Goal: Task Accomplishment & Management: Complete application form

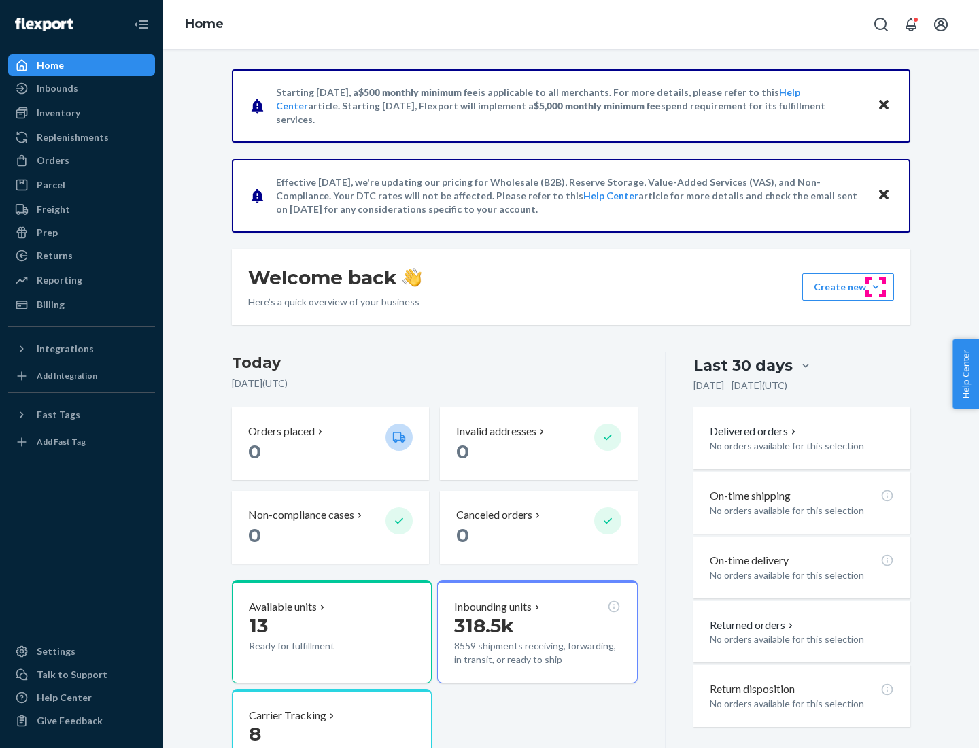
click at [876, 287] on button "Create new Create new inbound Create new order Create new product" at bounding box center [849, 286] width 92 height 27
click at [82, 88] on div "Inbounds" at bounding box center [82, 88] width 144 height 19
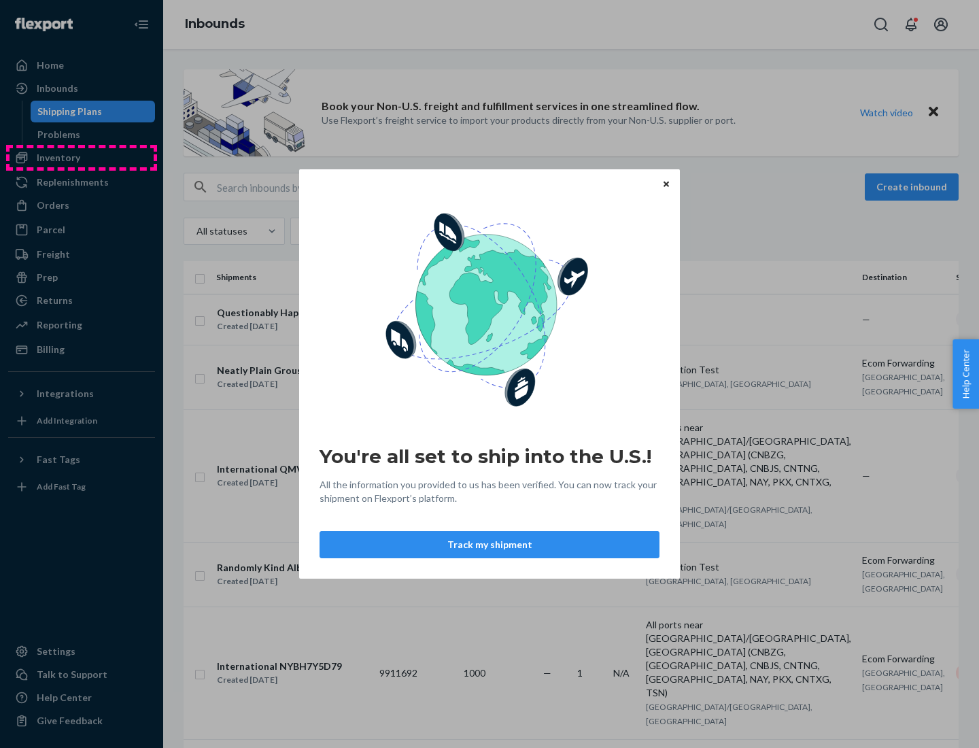
click at [82, 158] on div "You're all set to ship into the U.S.! All the information you provided to us ha…" at bounding box center [489, 374] width 979 height 748
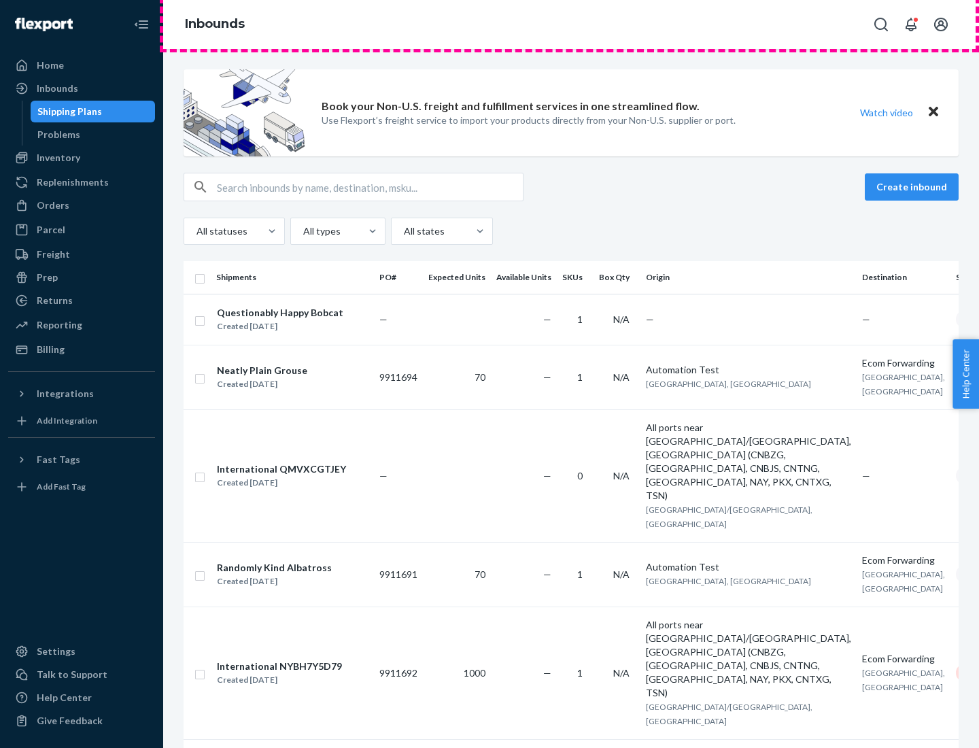
click at [571, 24] on div "Inbounds" at bounding box center [571, 24] width 816 height 49
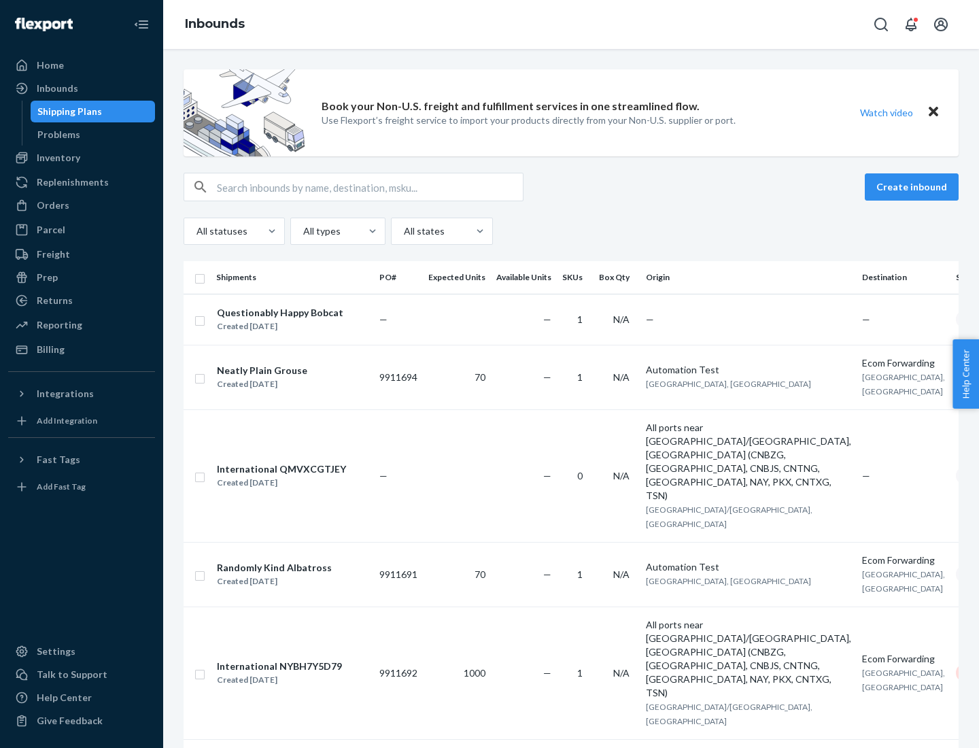
click at [571, 24] on div "Inbounds" at bounding box center [571, 24] width 816 height 49
click at [571, 231] on div "All statuses All types All states" at bounding box center [571, 231] width 775 height 27
click at [67, 112] on div "Shipping Plans" at bounding box center [69, 112] width 65 height 14
click at [914, 187] on button "Create inbound" at bounding box center [912, 186] width 94 height 27
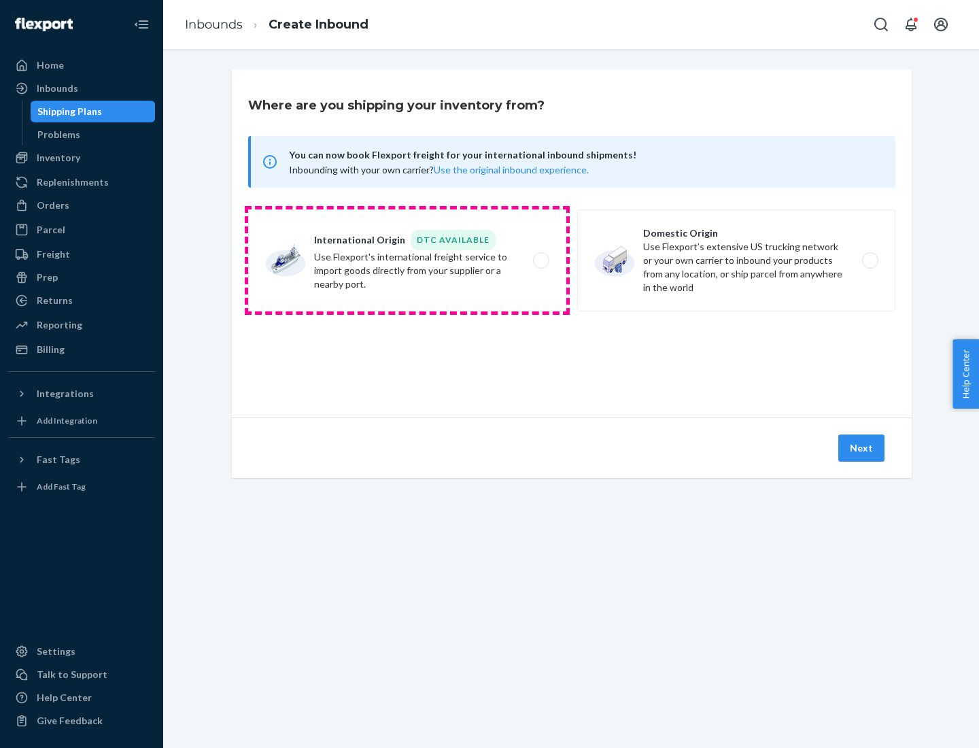
click at [407, 260] on label "International Origin DTC Available Use Flexport's international freight service…" at bounding box center [407, 260] width 318 height 102
click at [541, 260] on input "International Origin DTC Available Use Flexport's international freight service…" at bounding box center [545, 260] width 9 height 9
radio input "true"
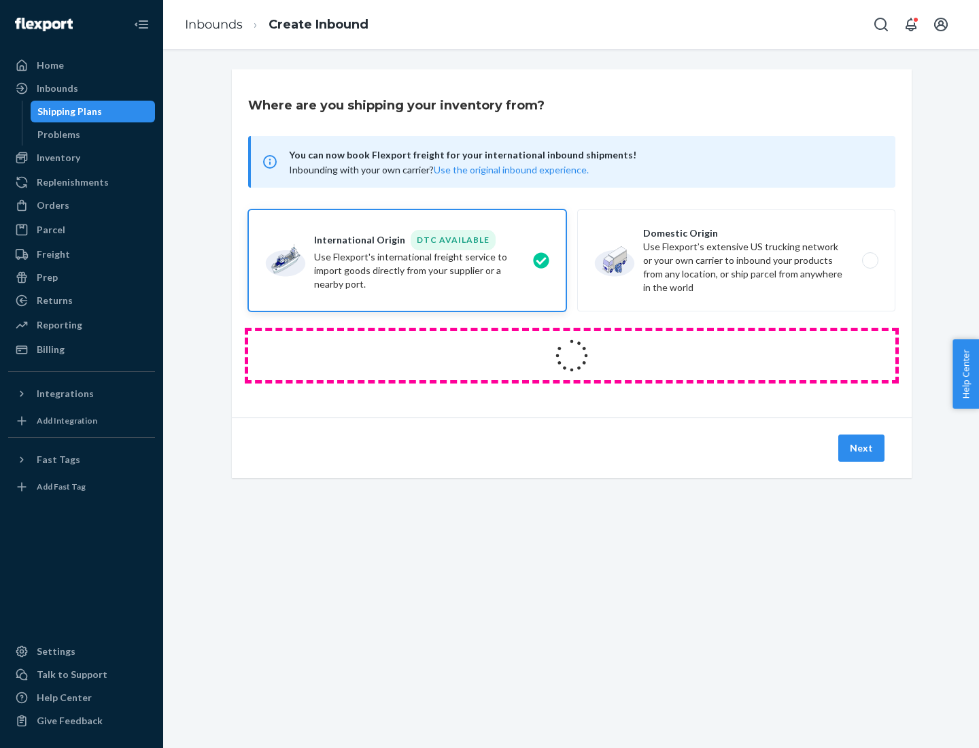
click at [572, 356] on icon at bounding box center [572, 356] width 48 height 48
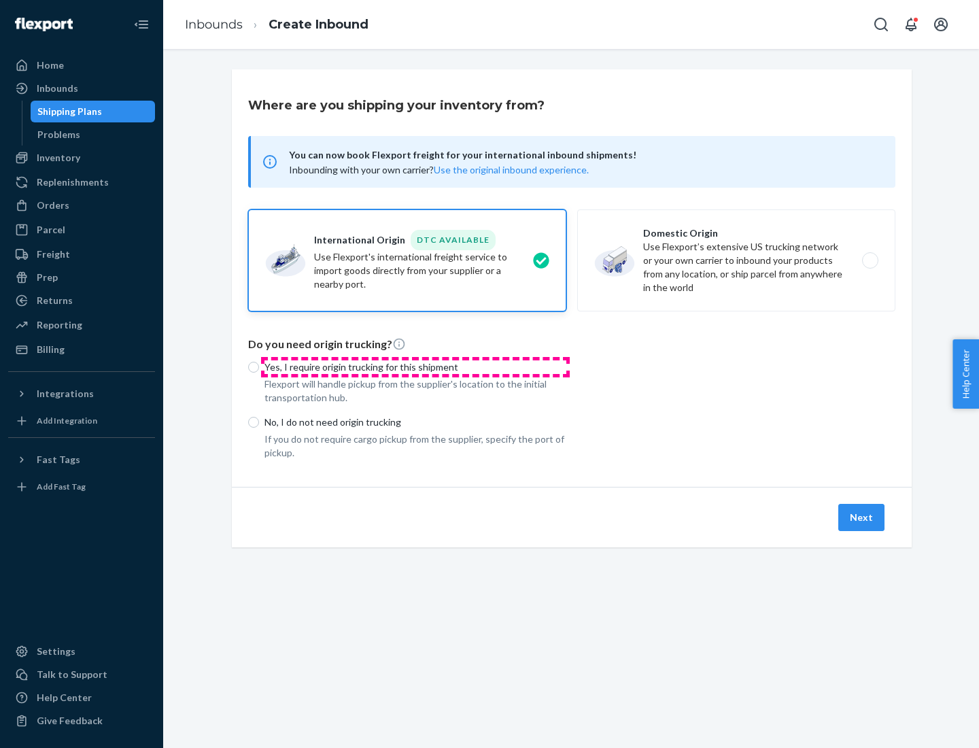
click at [416, 367] on p "Yes, I require origin trucking for this shipment" at bounding box center [416, 367] width 302 height 14
click at [259, 367] on input "Yes, I require origin trucking for this shipment" at bounding box center [253, 367] width 11 height 11
radio input "true"
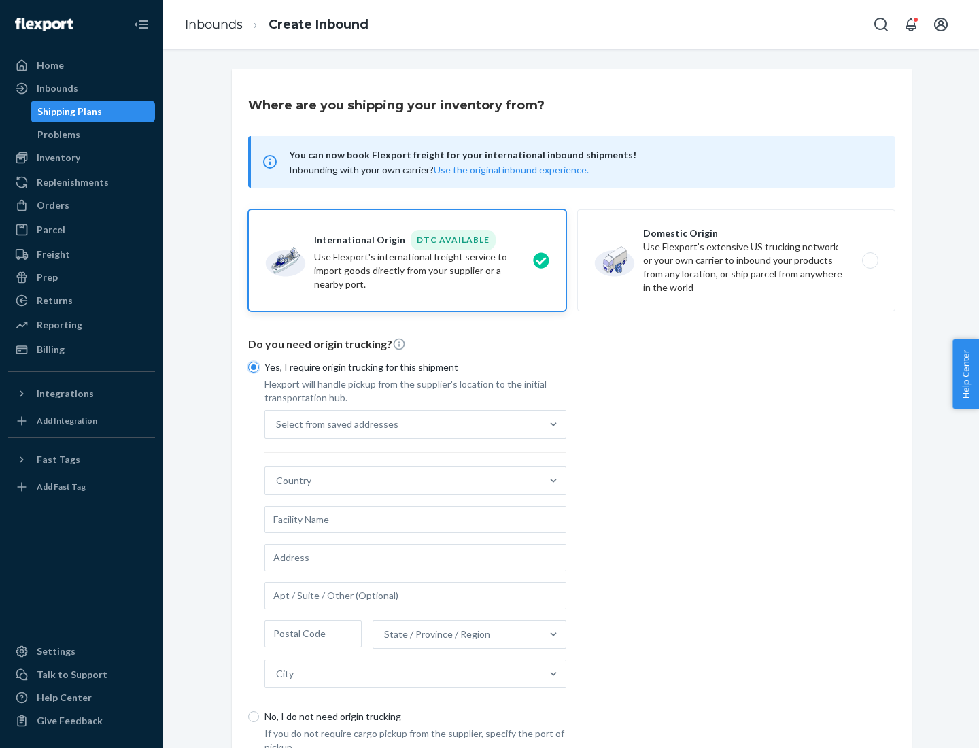
scroll to position [26, 0]
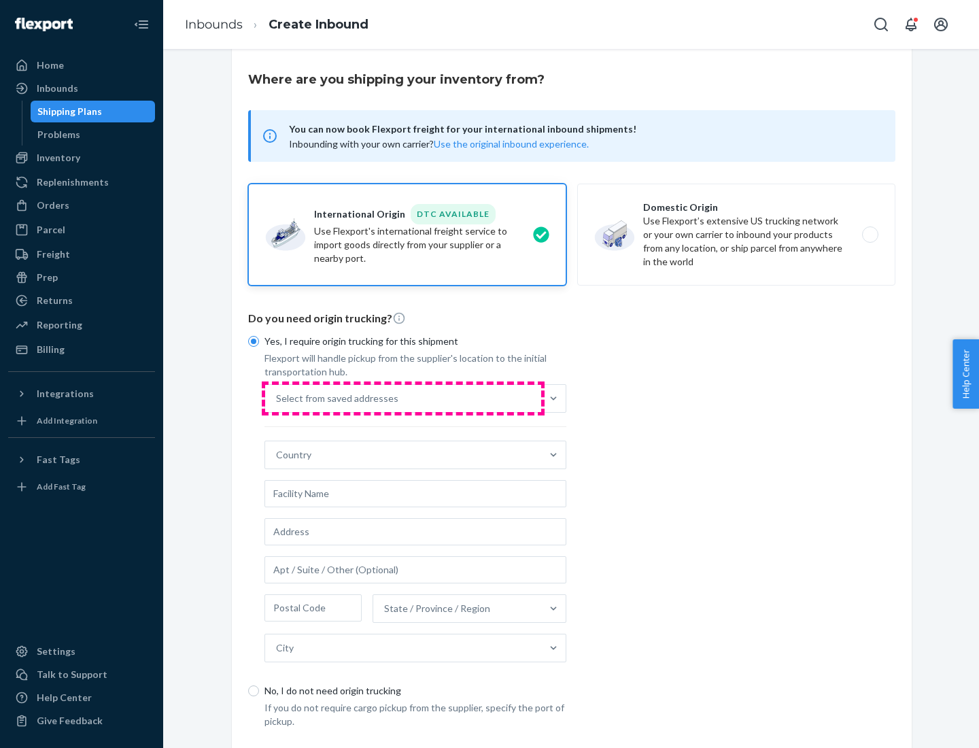
click at [403, 398] on div "Select from saved addresses" at bounding box center [403, 398] width 276 height 27
click at [277, 398] on input "Select from saved addresses" at bounding box center [276, 399] width 1 height 14
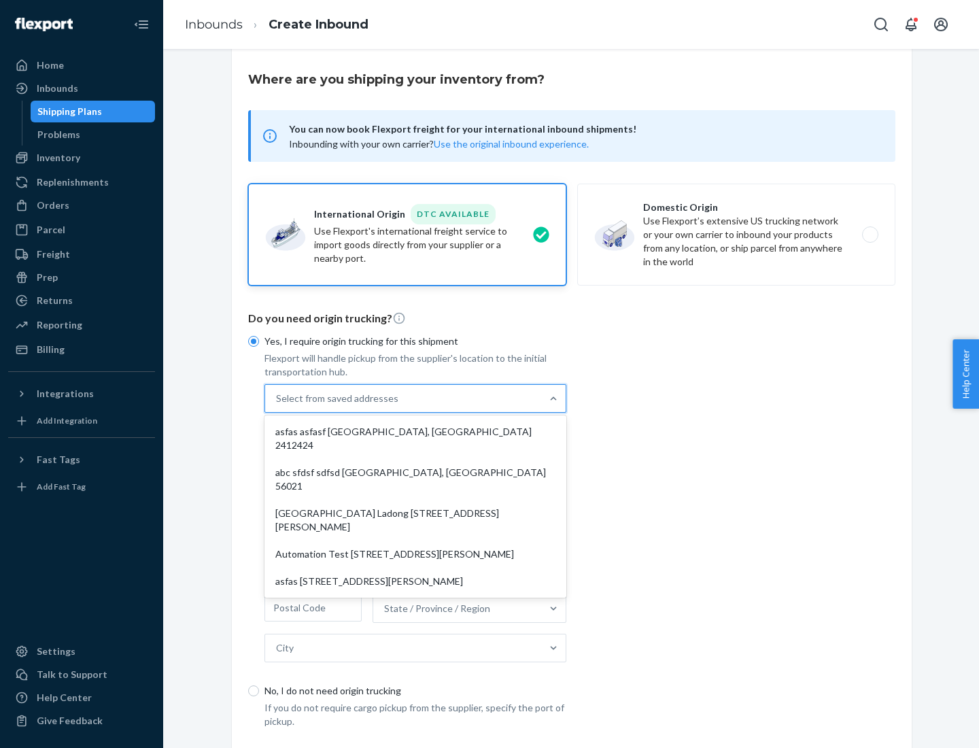
scroll to position [59, 0]
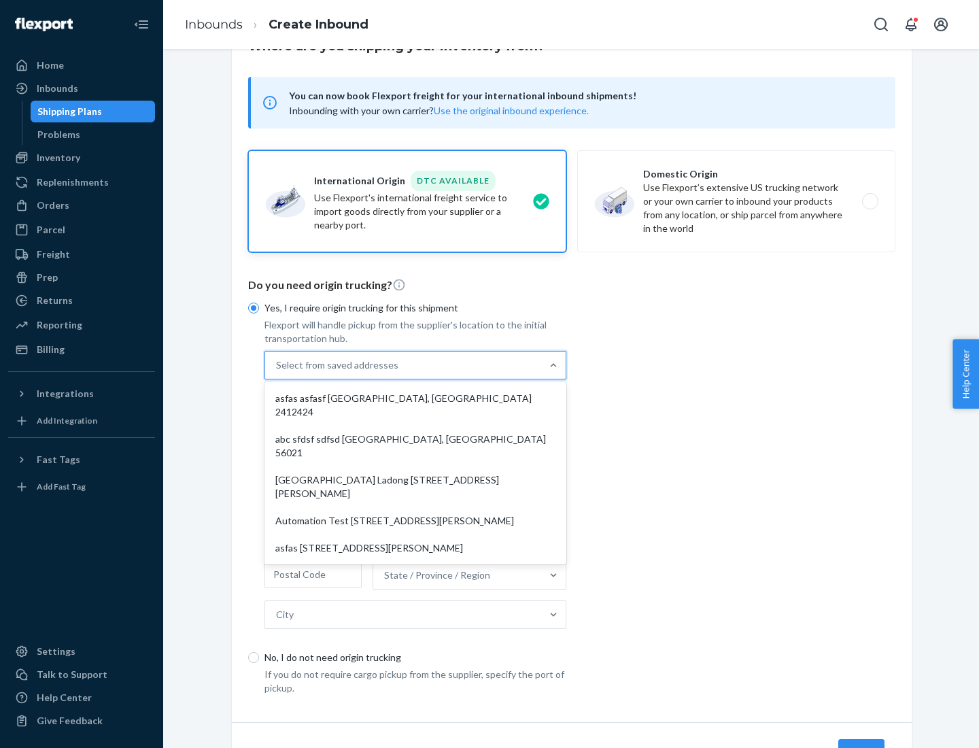
click at [416, 398] on div "asfas asfasf [GEOGRAPHIC_DATA], [GEOGRAPHIC_DATA] 2412424" at bounding box center [415, 405] width 297 height 41
click at [277, 372] on input "option asfas asfasf [GEOGRAPHIC_DATA], [GEOGRAPHIC_DATA] 2412424 focused, 1 of …" at bounding box center [276, 365] width 1 height 14
type input "asfas"
type input "asfasf"
type input "2412424"
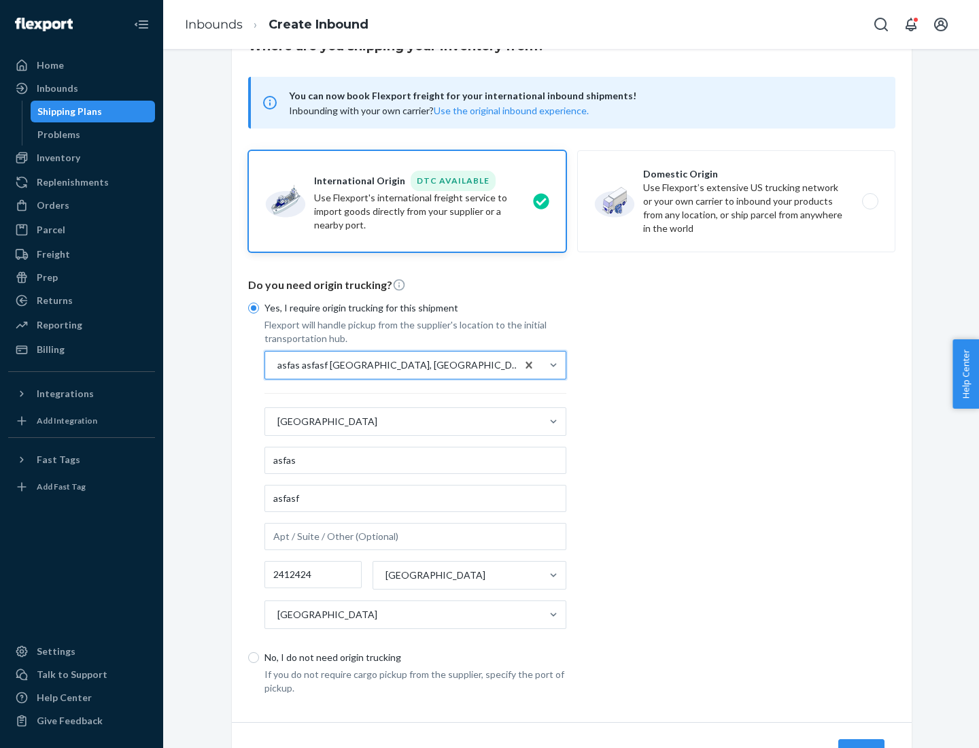
scroll to position [126, 0]
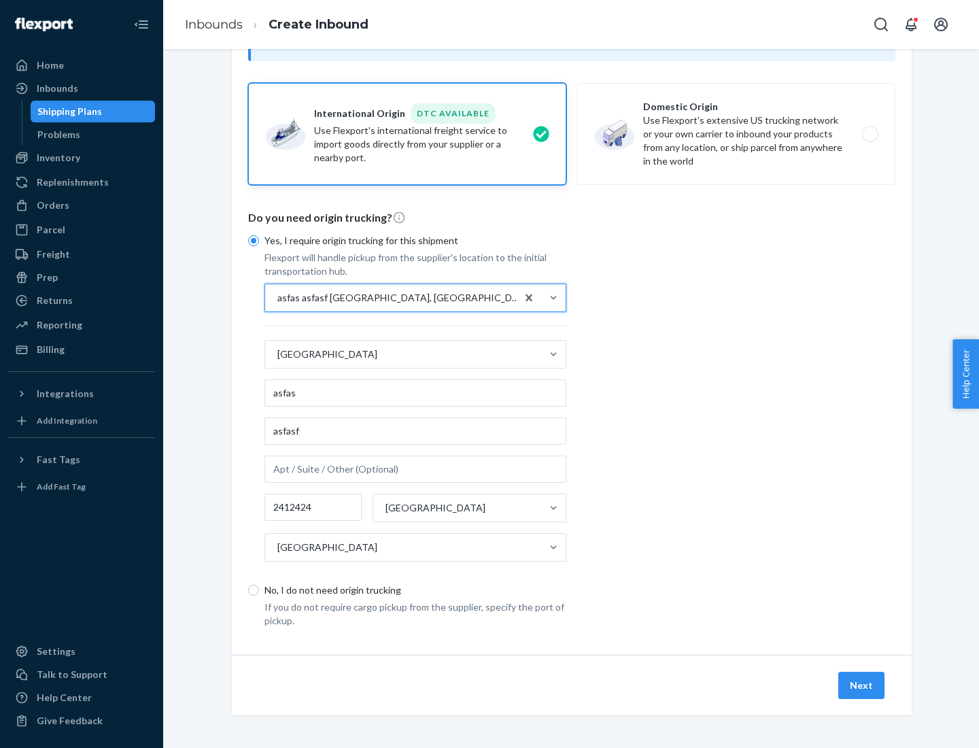
click at [862, 685] on button "Next" at bounding box center [862, 685] width 46 height 27
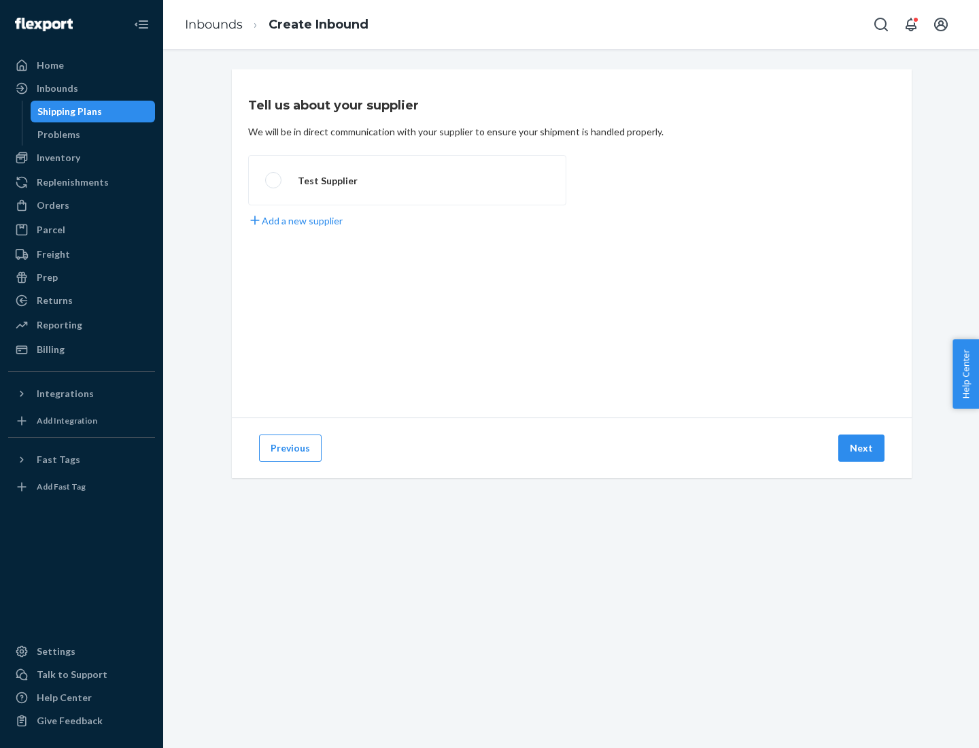
click at [407, 180] on label "Test Supplier" at bounding box center [407, 180] width 318 height 50
click at [274, 180] on input "Test Supplier" at bounding box center [269, 180] width 9 height 9
radio input "true"
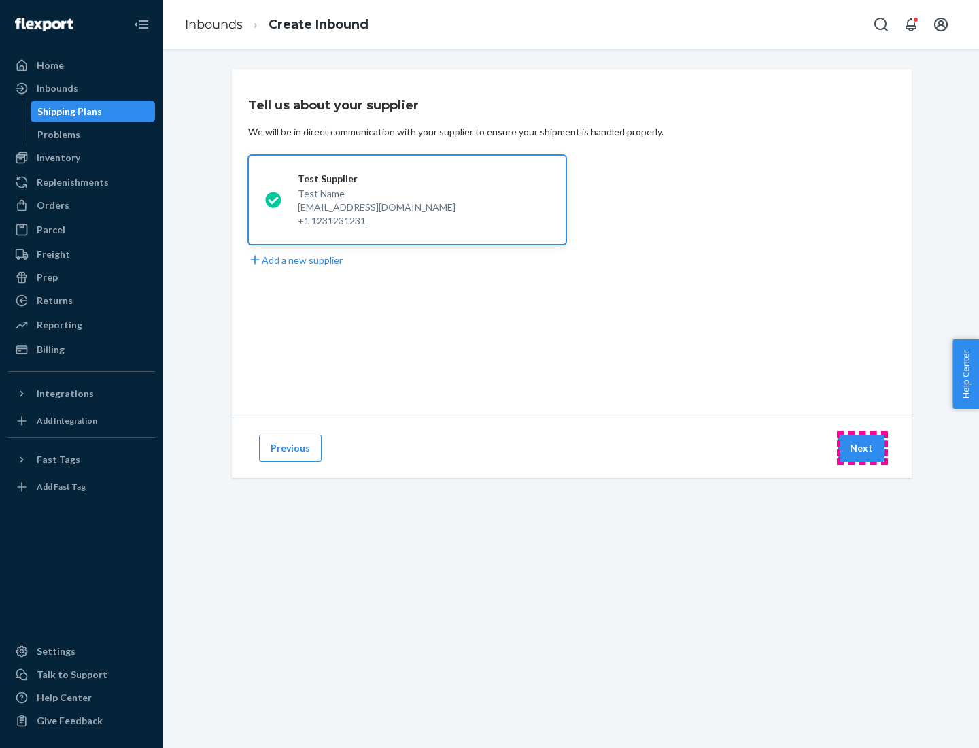
click at [862, 448] on button "Next" at bounding box center [862, 448] width 46 height 27
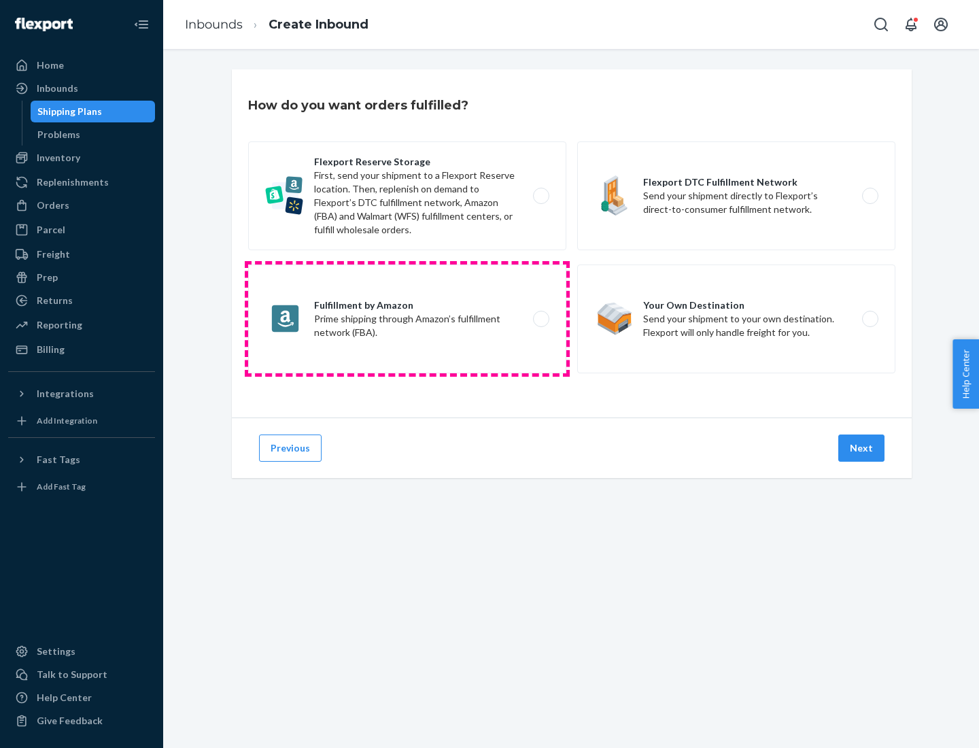
click at [407, 319] on label "Fulfillment by Amazon Prime shipping through Amazon’s fulfillment network (FBA)." at bounding box center [407, 319] width 318 height 109
click at [541, 319] on input "Fulfillment by Amazon Prime shipping through Amazon’s fulfillment network (FBA)." at bounding box center [545, 319] width 9 height 9
radio input "true"
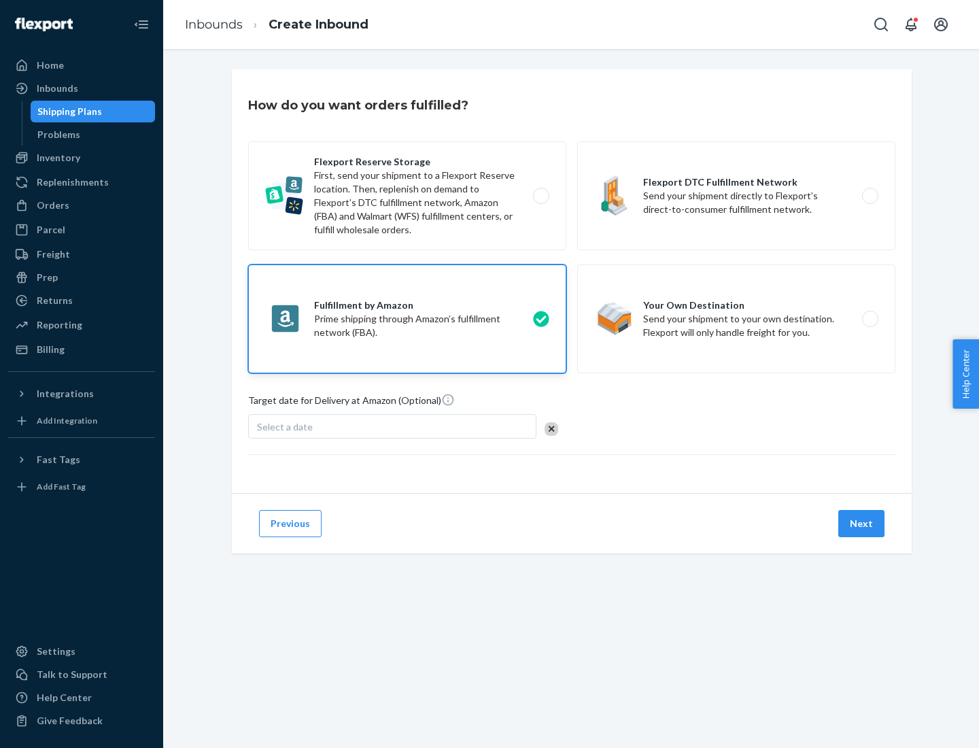
click at [862, 524] on button "Next" at bounding box center [862, 523] width 46 height 27
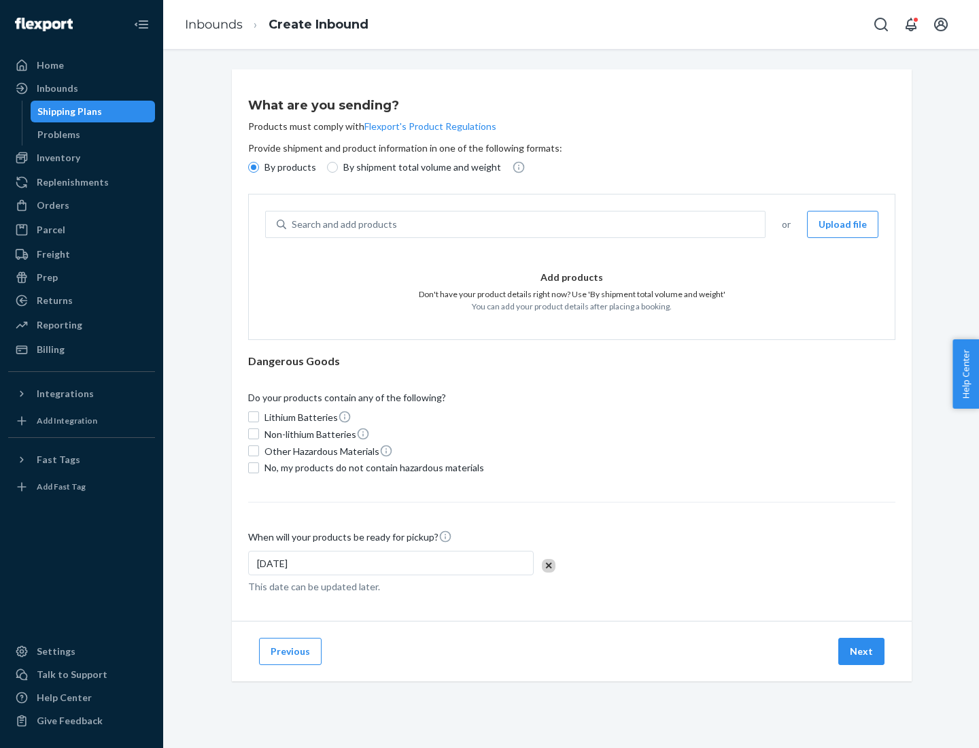
click at [418, 167] on p "By shipment total volume and weight" at bounding box center [422, 168] width 158 height 14
click at [338, 167] on input "By shipment total volume and weight" at bounding box center [332, 167] width 11 height 11
radio input "true"
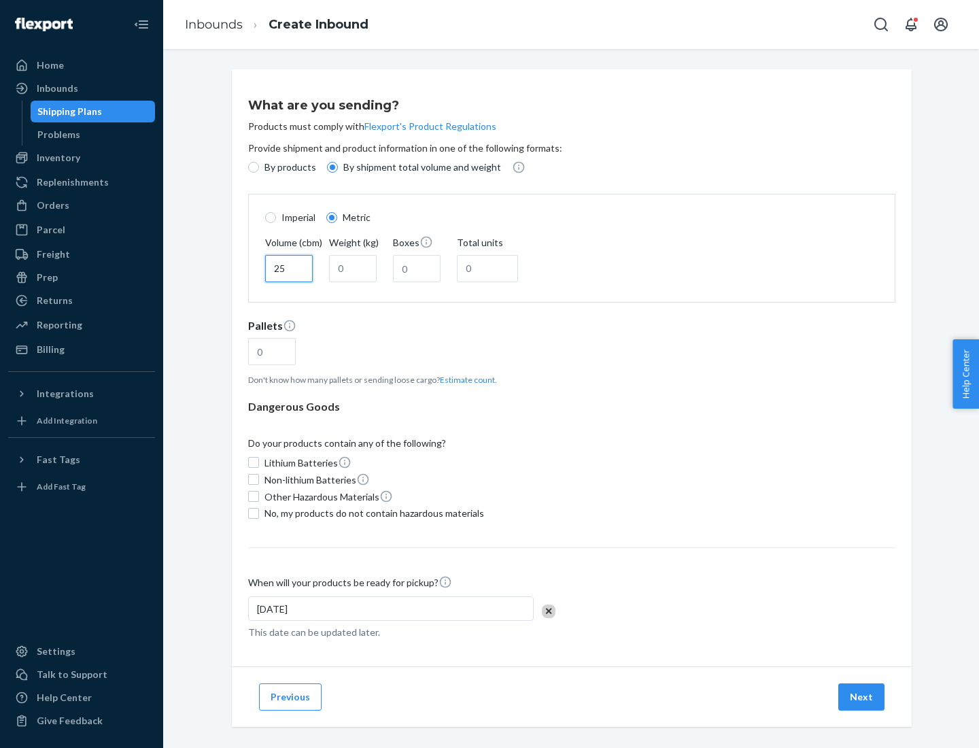
type input "25"
type input "100"
type input "50"
type input "500"
click at [465, 379] on button "Estimate count" at bounding box center [467, 380] width 55 height 12
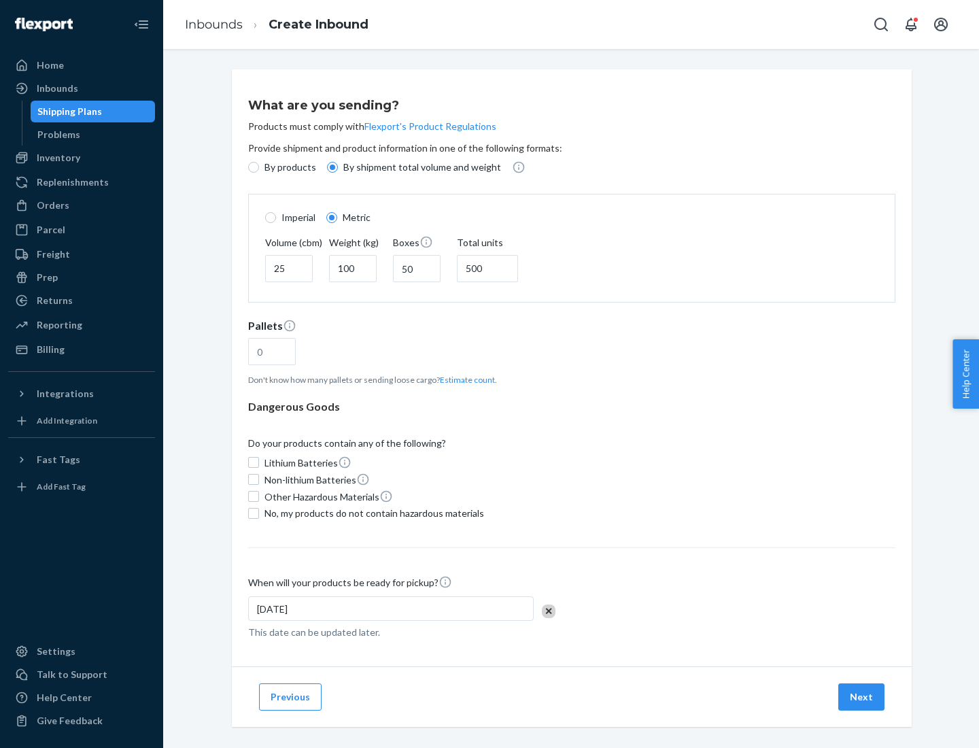
type input "16"
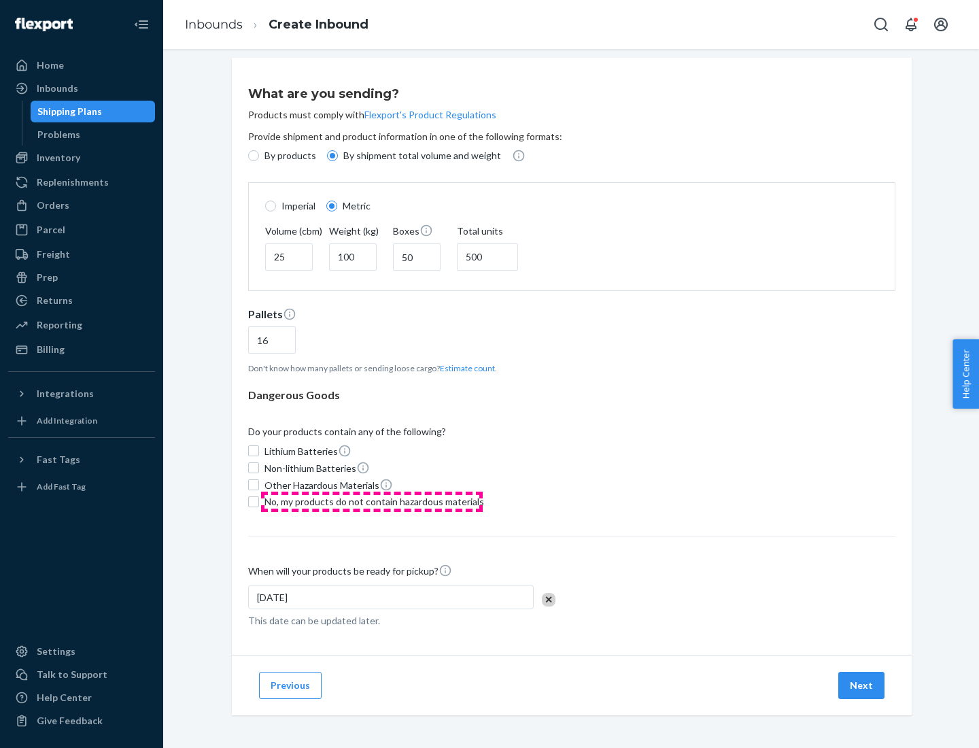
click at [372, 501] on span "No, my products do not contain hazardous materials" at bounding box center [375, 502] width 220 height 14
click at [259, 501] on input "No, my products do not contain hazardous materials" at bounding box center [253, 501] width 11 height 11
checkbox input "true"
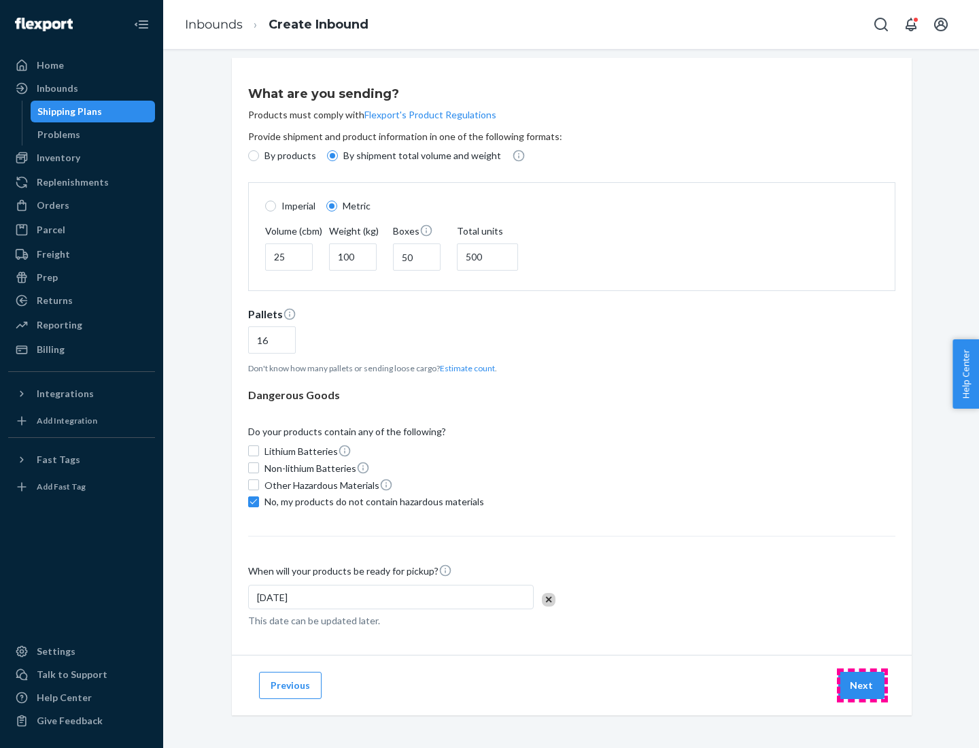
click at [862, 685] on button "Next" at bounding box center [862, 685] width 46 height 27
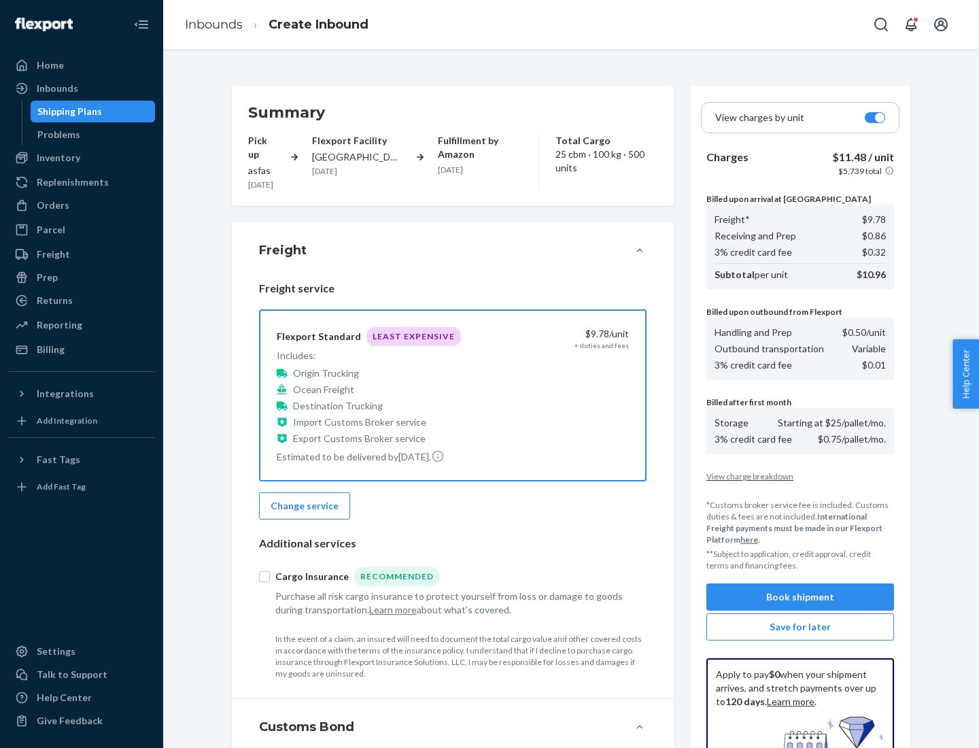
scroll to position [199, 0]
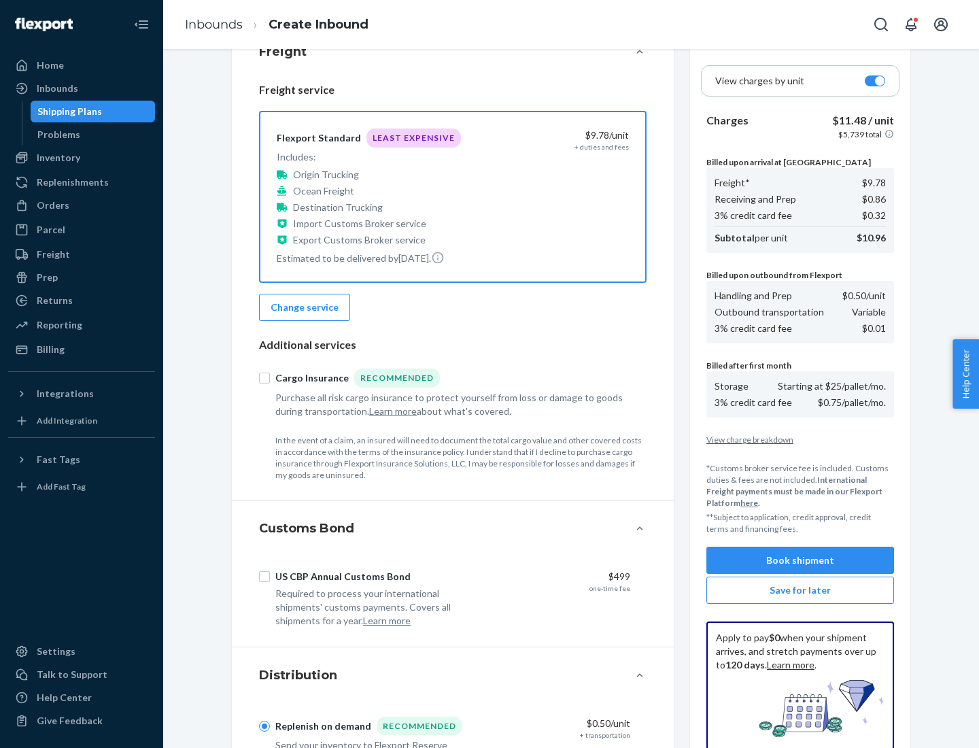
click at [800, 560] on button "Book shipment" at bounding box center [801, 560] width 188 height 27
